Goal: Transaction & Acquisition: Download file/media

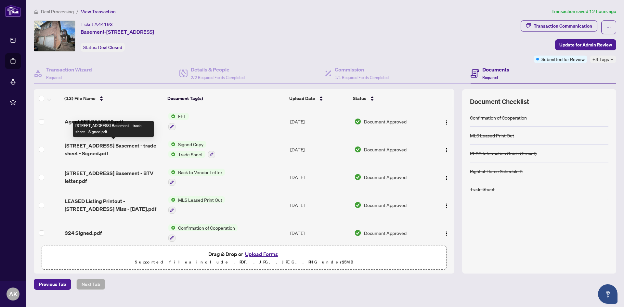
click at [108, 126] on div "[STREET_ADDRESS] Basement - trade sheet - Signed.pdf" at bounding box center [113, 129] width 81 height 16
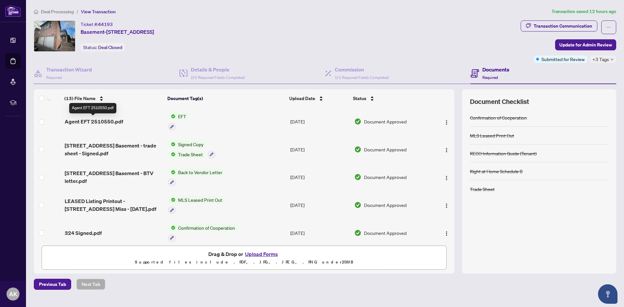
click at [96, 122] on span "Agent EFT 2510550.pdf" at bounding box center [94, 122] width 58 height 8
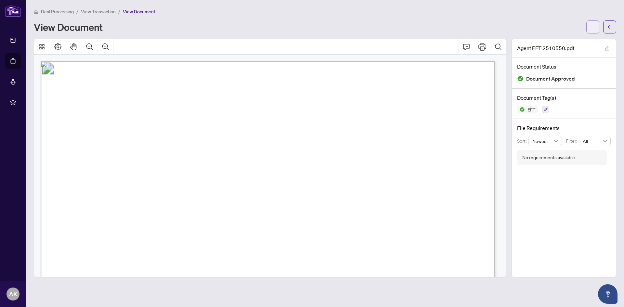
click at [590, 27] on button "button" at bounding box center [592, 26] width 13 height 13
click at [570, 41] on span "Download" at bounding box center [569, 40] width 49 height 7
